Goal: Task Accomplishment & Management: Manage account settings

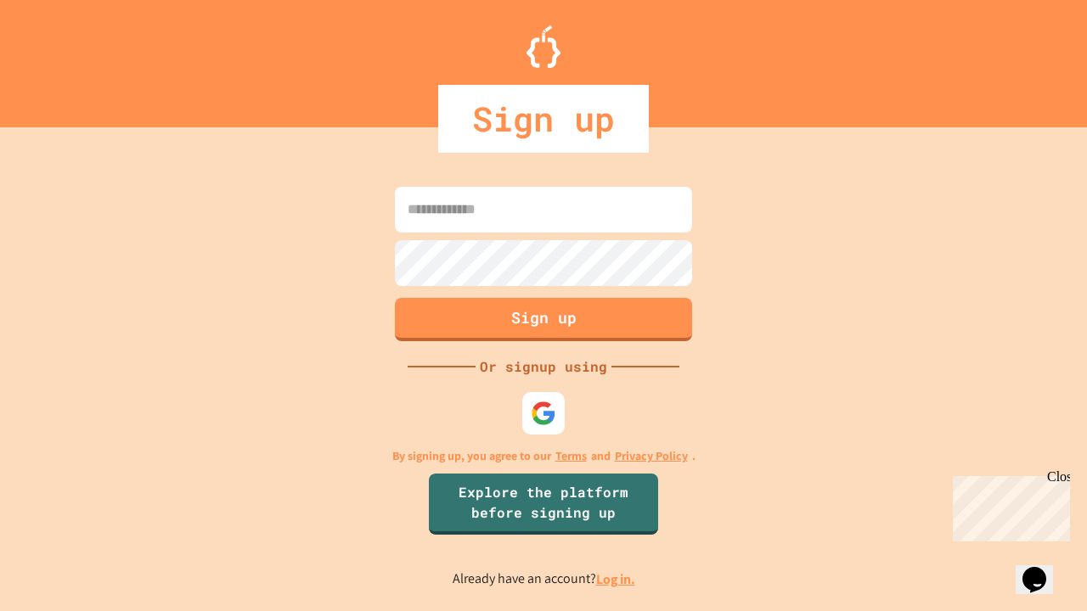
click at [616, 579] on link "Log in." at bounding box center [615, 580] width 39 height 18
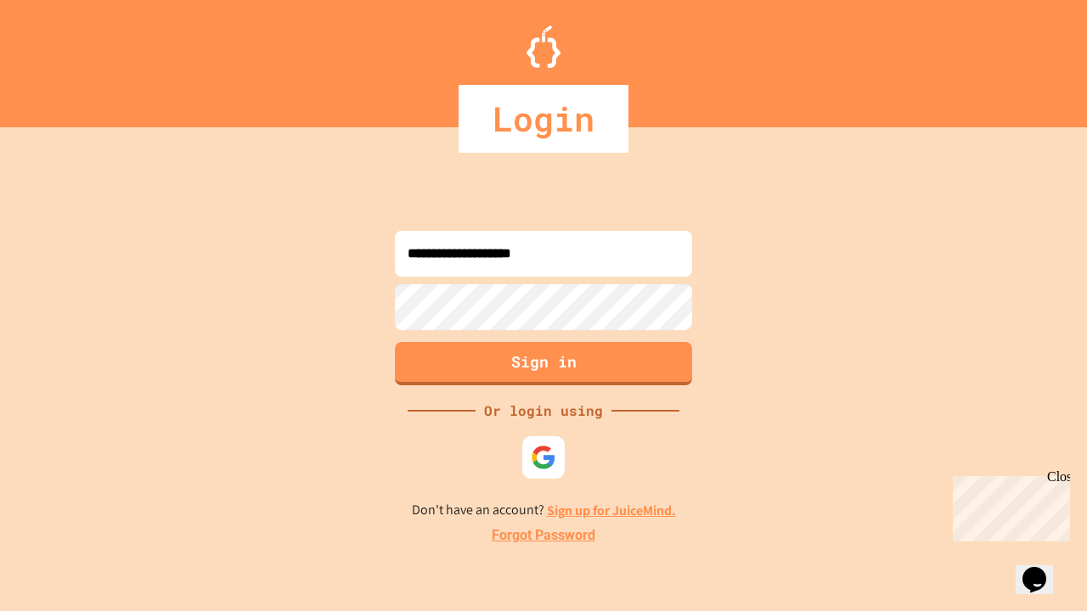
type input "**********"
